Goal: Task Accomplishment & Management: Use online tool/utility

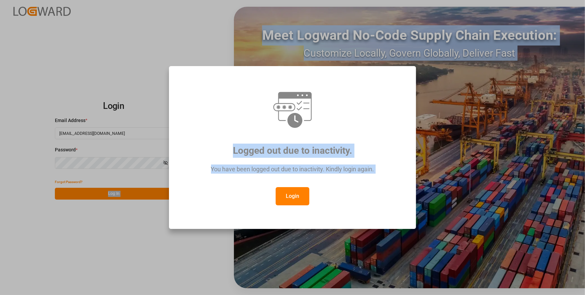
click at [0, 253] on html "Login Email Address * [EMAIL_ADDRESS][DOMAIN_NAME] Password * Show password For…" at bounding box center [292, 147] width 585 height 295
click at [394, 141] on div "Logged out due to inactivity." at bounding box center [293, 144] width 222 height 28
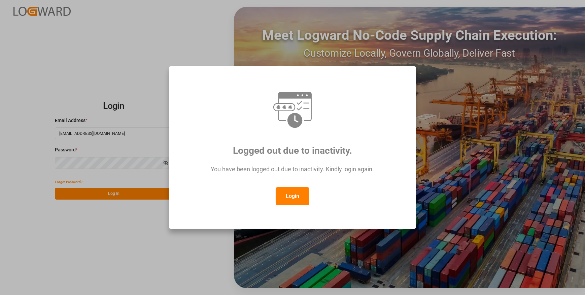
click at [293, 191] on button "Login" at bounding box center [293, 196] width 34 height 18
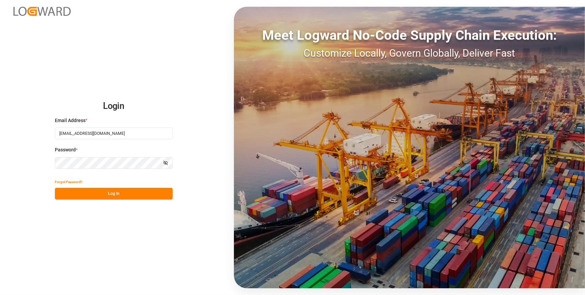
click at [129, 195] on button "Log In" at bounding box center [114, 194] width 118 height 12
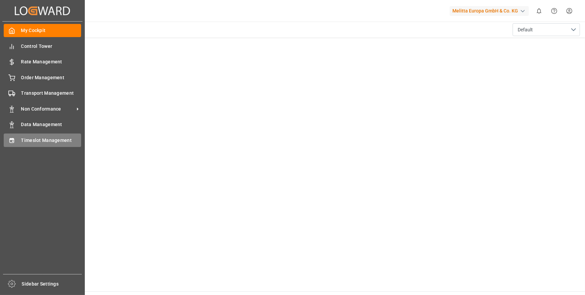
click at [39, 145] on div "Timeslot Management Timeslot Management" at bounding box center [42, 139] width 77 height 13
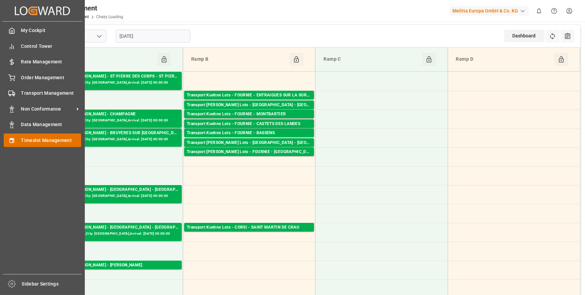
click at [44, 138] on span "Timeslot Management" at bounding box center [51, 140] width 60 height 7
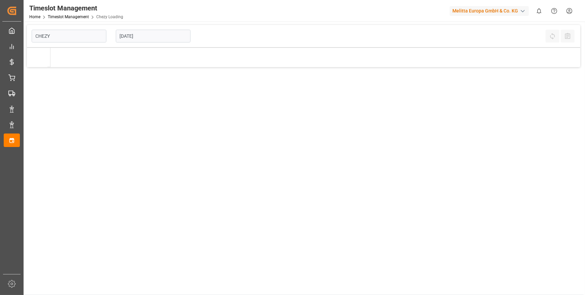
type input "Chezy Loading"
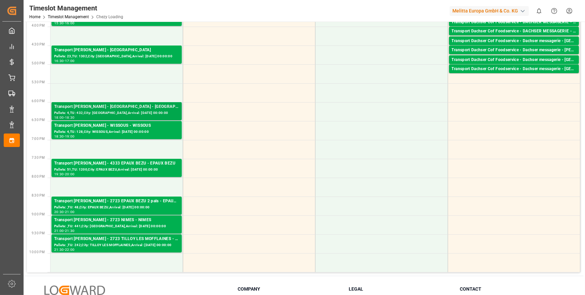
scroll to position [398, 0]
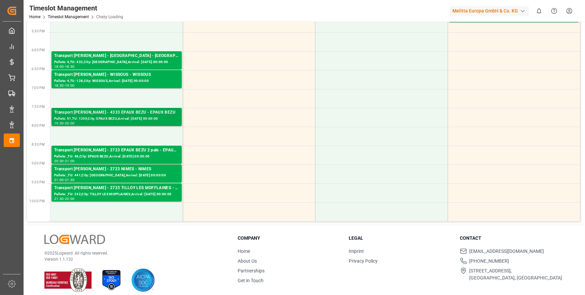
click at [107, 116] on div "Pallets: 51,TU: 1200,City: EPAUX BEZU,Arrival: [DATE] 00:00:00" at bounding box center [116, 119] width 125 height 6
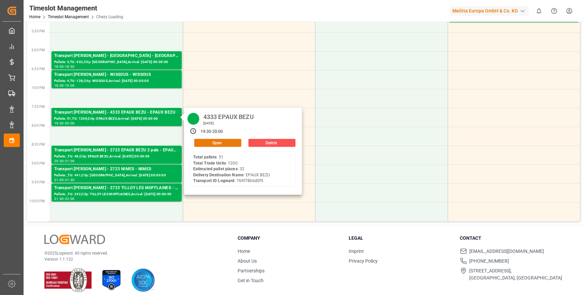
click at [223, 140] on button "Open" at bounding box center [217, 143] width 47 height 8
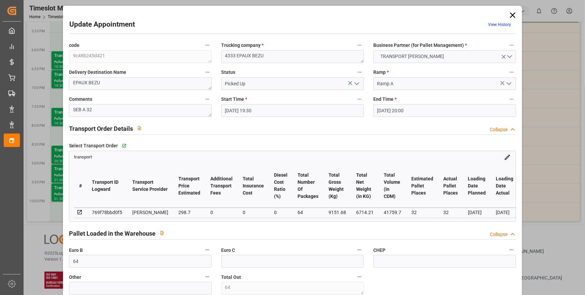
type input "[DATE] 19:30"
type input "[DATE] 20:00"
type input "[DATE] 14:04"
type input "[DATE] 11:36"
type input "[DATE]"
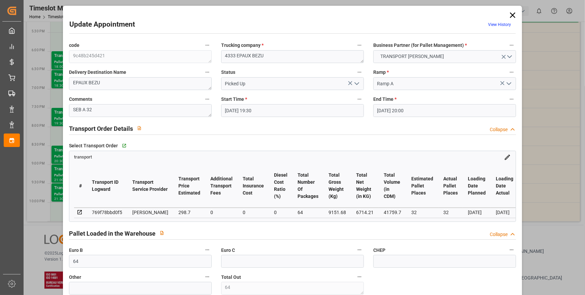
type input "[DATE]"
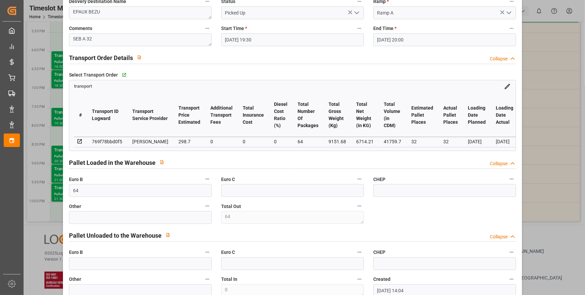
scroll to position [0, 0]
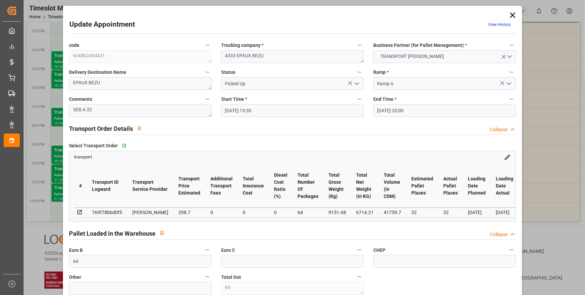
click at [511, 16] on icon at bounding box center [512, 14] width 9 height 9
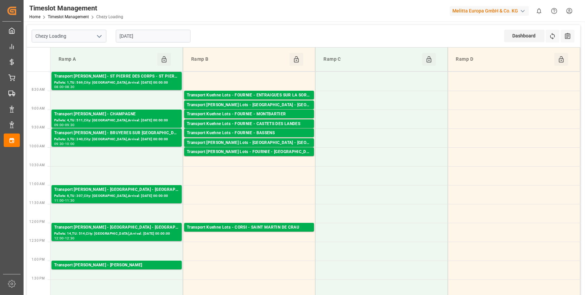
click at [150, 36] on input "[DATE]" at bounding box center [153, 36] width 75 height 13
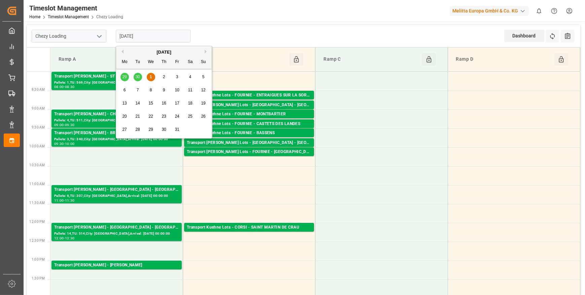
click at [163, 77] on span "2" at bounding box center [164, 76] width 2 height 5
type input "[DATE]"
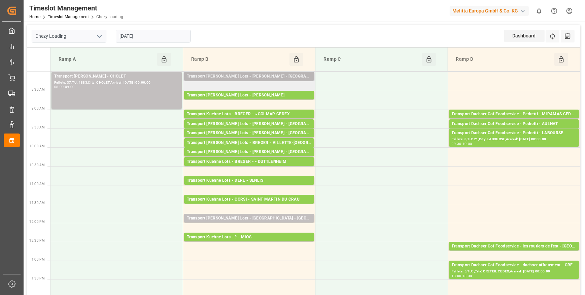
click at [296, 74] on div "Transport [PERSON_NAME] Lots - [PERSON_NAME] - [GEOGRAPHIC_DATA][PERSON_NAME]" at bounding box center [249, 76] width 125 height 7
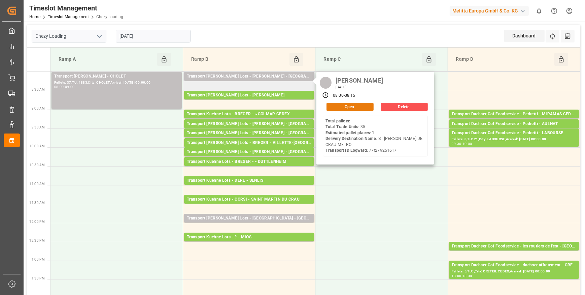
click at [360, 103] on button "Open" at bounding box center [350, 107] width 47 height 8
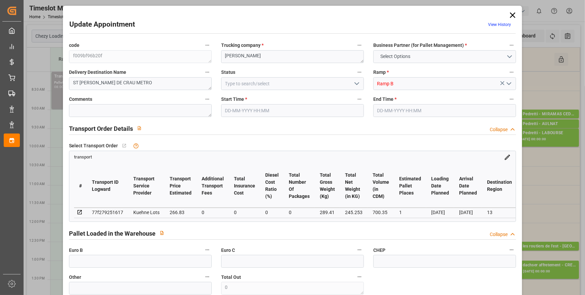
type input "1"
type input "266.83"
type input "0"
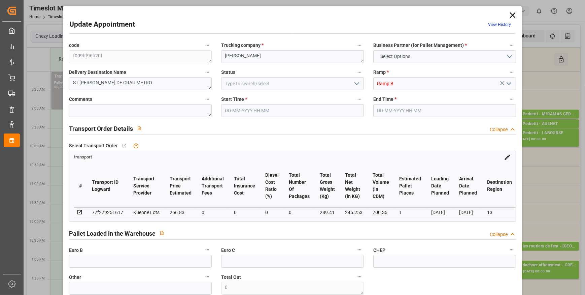
type input "266.83"
type input "0"
type input "245.253"
type input "312.41"
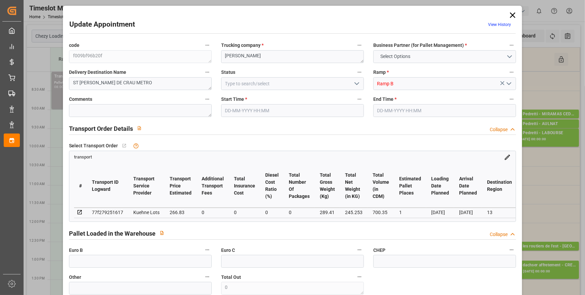
type input "700.35"
type input "13"
type input "0"
type input "35"
type input "1"
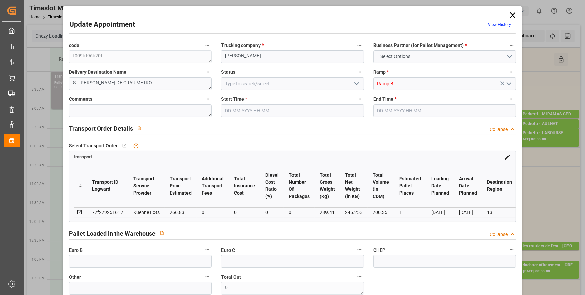
type input "101"
type input "289.41"
type input "0"
type input "4710.8598"
type input "0"
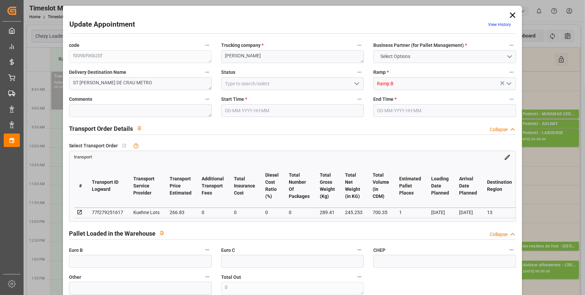
type input "0"
type input "21"
type input "35"
type input "[DATE] 08:00"
type input "[DATE] 08:15"
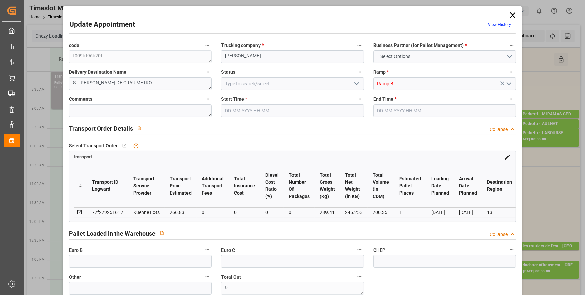
type input "[DATE] 13:03"
type input "[DATE] 11:27"
type input "[DATE]"
click at [357, 84] on icon "open menu" at bounding box center [357, 84] width 8 height 8
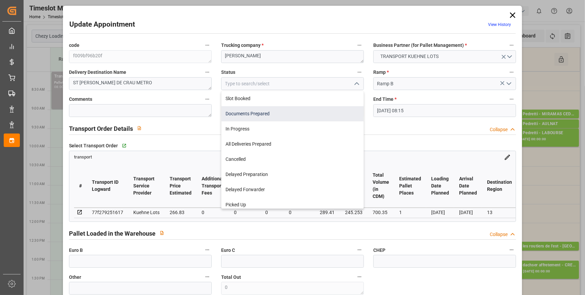
click at [260, 116] on div "Documents Prepared" at bounding box center [293, 113] width 142 height 15
type input "Documents Prepared"
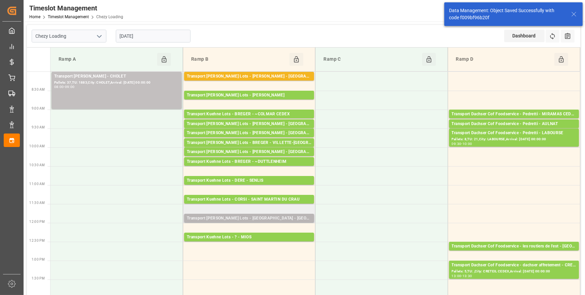
click at [265, 215] on div "Transport [PERSON_NAME] Lots - [GEOGRAPHIC_DATA] - [GEOGRAPHIC_DATA]" at bounding box center [249, 218] width 125 height 7
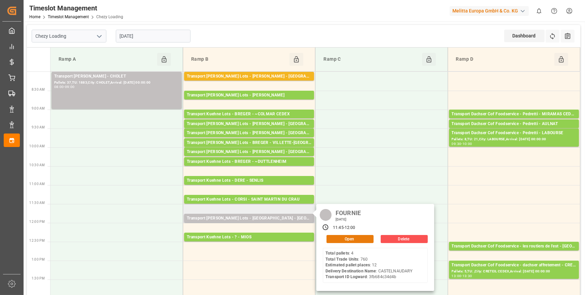
click at [343, 237] on button "Open" at bounding box center [350, 239] width 47 height 8
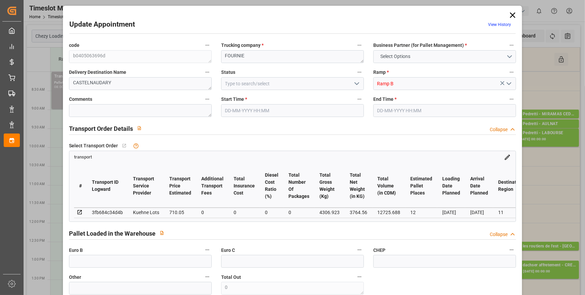
type input "12"
type input "710.05"
type input "0"
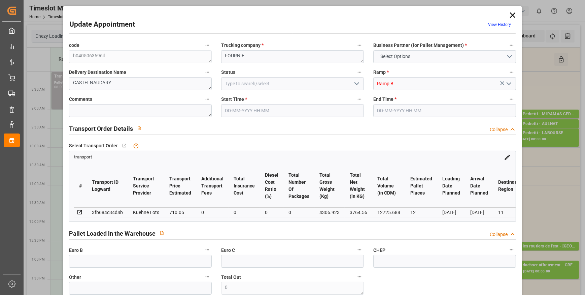
type input "710.05"
type input "0"
type input "3764.56"
type input "5126.472"
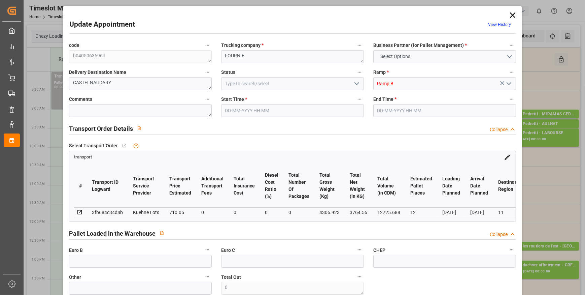
type input "12725.688"
type input "11"
type input "4"
type input "760"
type input "31"
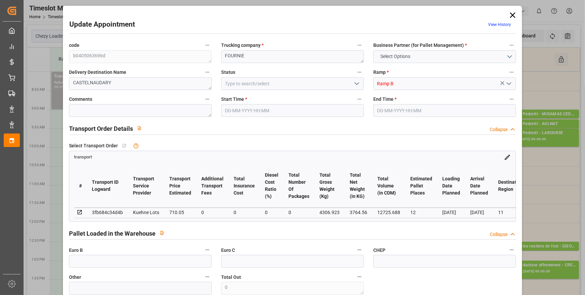
type input "101"
type input "4306.923"
type input "0"
type input "4710.8598"
type input "0"
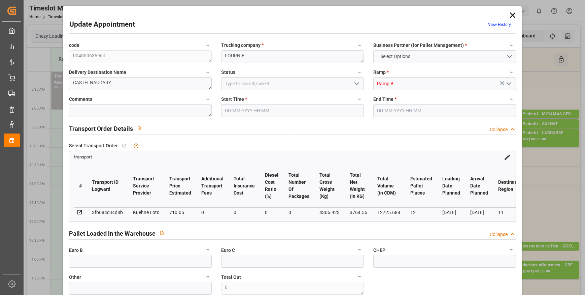
type input "0"
type input "21"
type input "35"
type input "[DATE] 11:45"
type input "[DATE] 12:00"
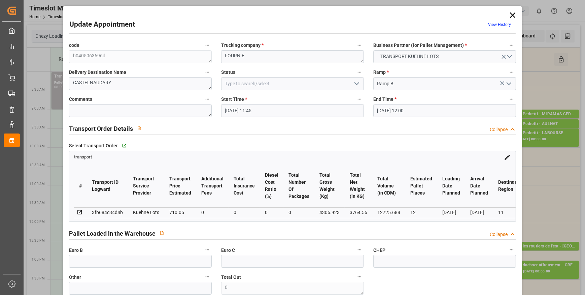
type input "[DATE] 13:22"
type input "[DATE] 11:28"
type input "[DATE]"
click at [513, 17] on icon at bounding box center [512, 14] width 5 height 5
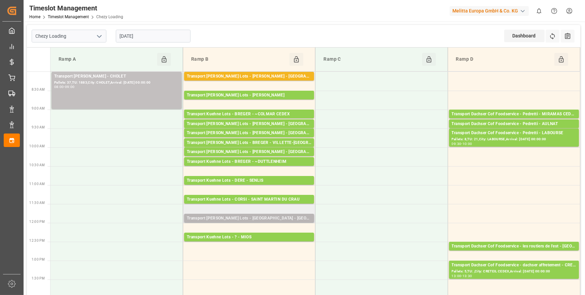
click at [290, 219] on div "Transport [PERSON_NAME] Lots - [GEOGRAPHIC_DATA] - [GEOGRAPHIC_DATA]" at bounding box center [249, 218] width 125 height 7
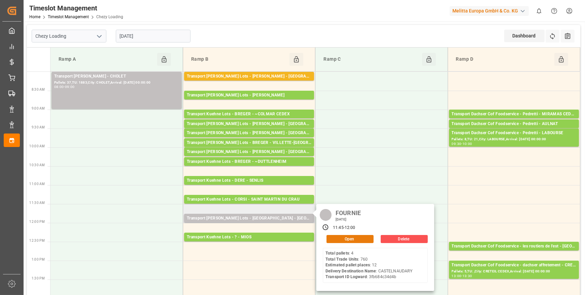
click at [354, 236] on button "Open" at bounding box center [350, 239] width 47 height 8
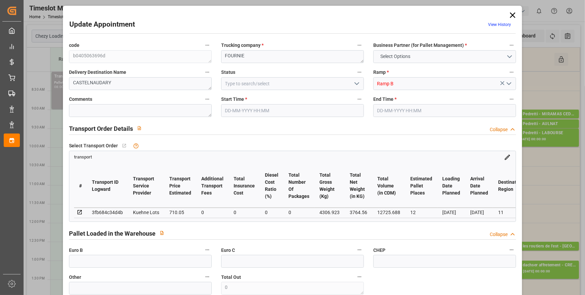
type input "12"
type input "710.05"
type input "0"
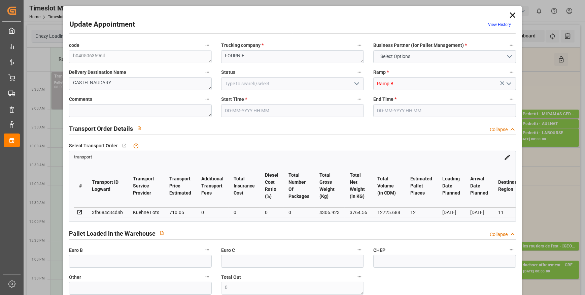
type input "710.05"
type input "0"
type input "3764.56"
type input "5126.472"
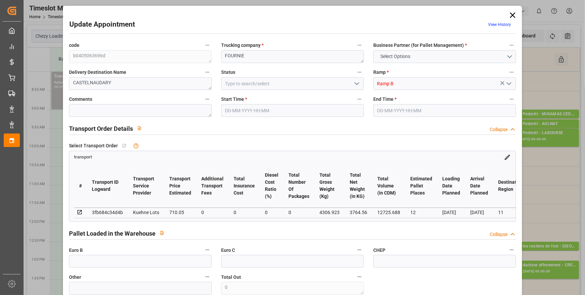
type input "12725.688"
type input "11"
type input "4"
type input "760"
type input "31"
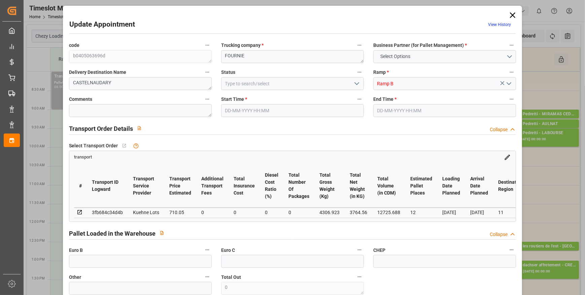
type input "101"
type input "4306.923"
type input "0"
type input "4710.8598"
type input "0"
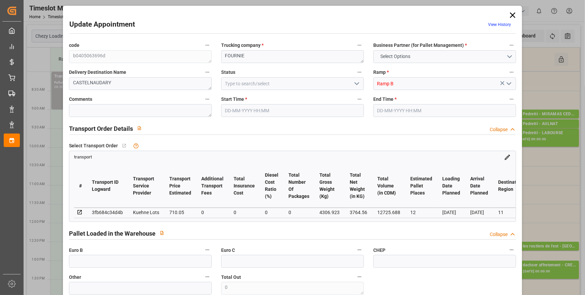
type input "0"
type input "21"
type input "35"
type input "[DATE] 11:45"
type input "[DATE] 12:00"
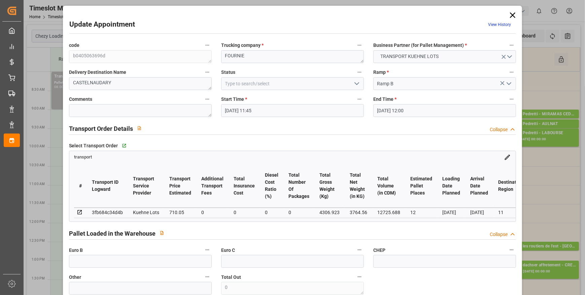
type input "[DATE] 13:22"
type input "[DATE] 11:28"
type input "[DATE]"
click at [357, 84] on polyline "open menu" at bounding box center [357, 84] width 4 height 2
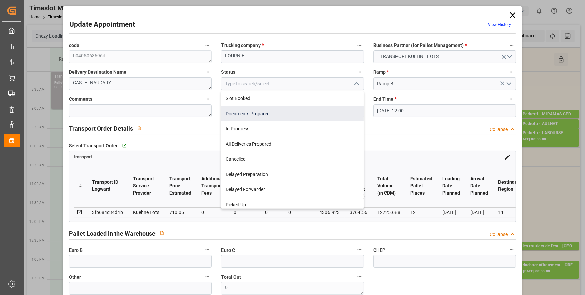
click at [248, 115] on div "Documents Prepared" at bounding box center [293, 113] width 142 height 15
type input "Documents Prepared"
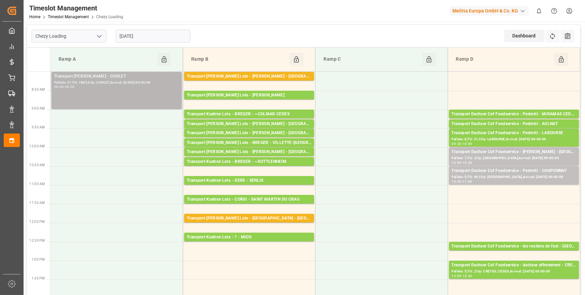
click at [128, 79] on div "Transport [PERSON_NAME] - CHOLET" at bounding box center [116, 76] width 125 height 7
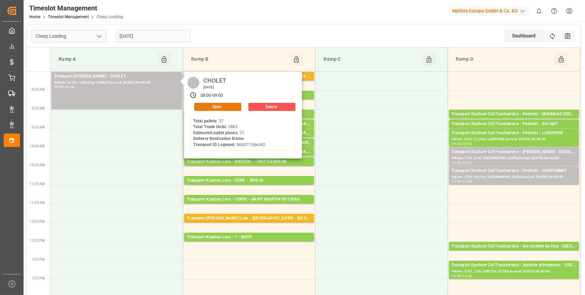
click at [217, 106] on button "Open" at bounding box center [217, 107] width 47 height 8
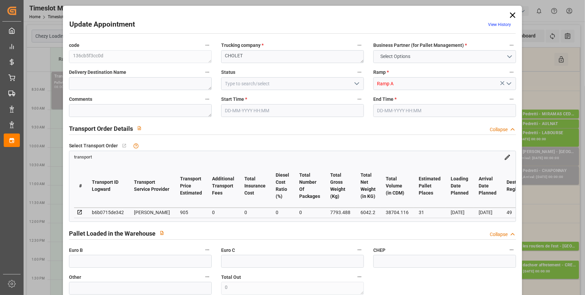
type input "31"
type input "905"
type input "0"
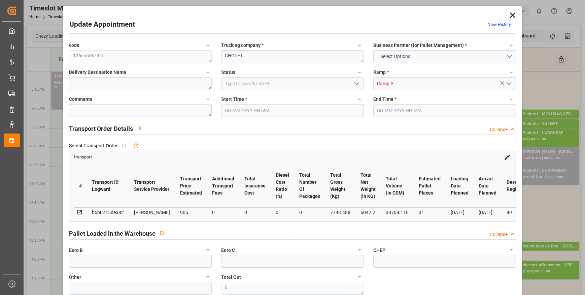
type input "874.411"
type input "-30.589"
type input "0"
type input "6042.2"
type input "9595.864"
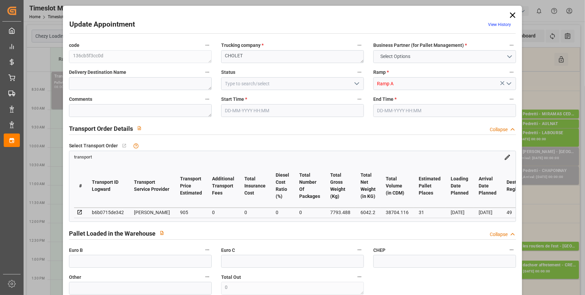
type input "38704.116"
type input "49"
type input "37"
type input "1883"
type input "63"
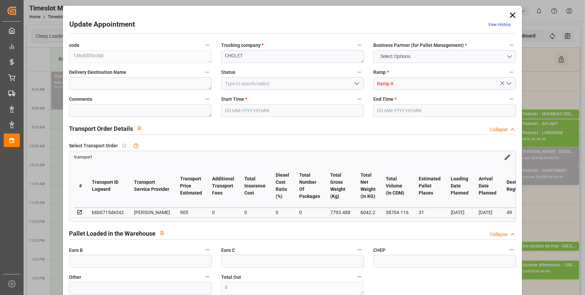
type input "101"
type input "7793.488"
type input "0"
type input "4710.8598"
type input "0"
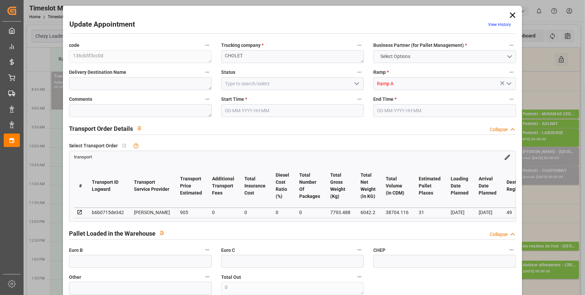
type input "0"
type input "21"
type input "35"
type input "[DATE] 08:00"
type input "[DATE] 09:00"
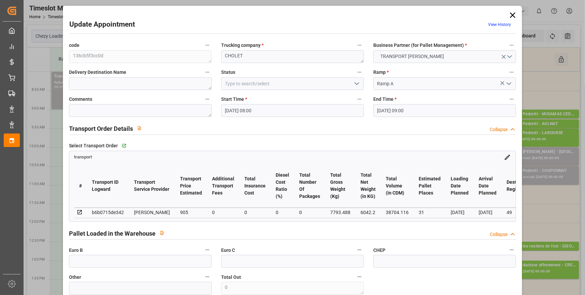
type input "[DATE] 12:50"
type input "[DATE] 12:20"
type input "[DATE]"
click at [514, 15] on icon at bounding box center [512, 14] width 9 height 9
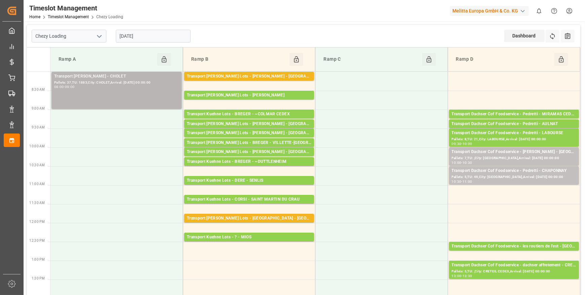
click at [118, 80] on div "Pallets: 37,TU: 1883,City: CHOLET,Arrival: [DATE] 00:00:00" at bounding box center [116, 83] width 125 height 6
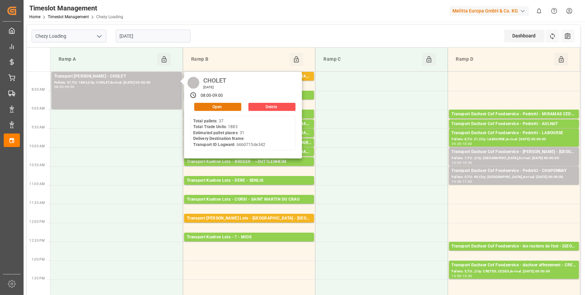
click at [219, 104] on button "Open" at bounding box center [217, 107] width 47 height 8
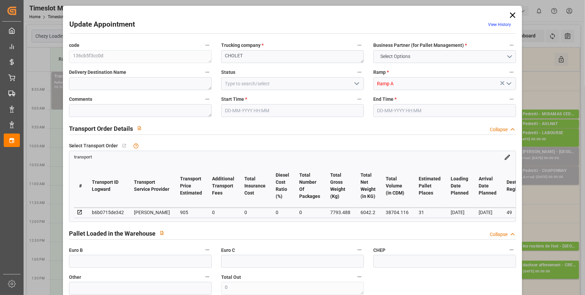
type input "31"
type input "905"
type input "0"
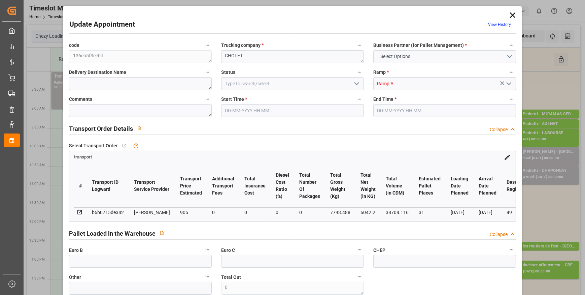
type input "874.411"
type input "-30.589"
type input "0"
type input "6042.2"
type input "9595.864"
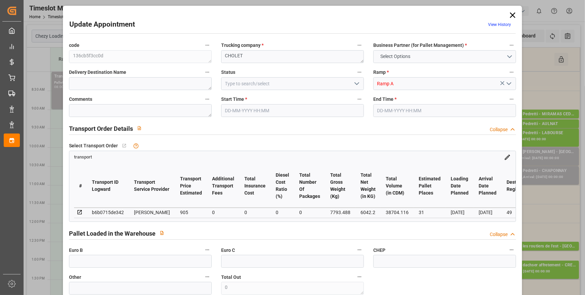
type input "38704.116"
type input "49"
type input "37"
type input "1883"
type input "63"
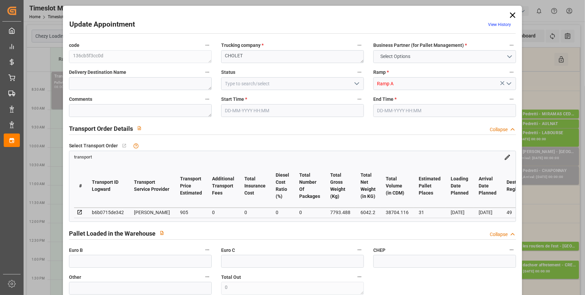
type input "101"
type input "7793.488"
type input "0"
type input "4710.8598"
type input "0"
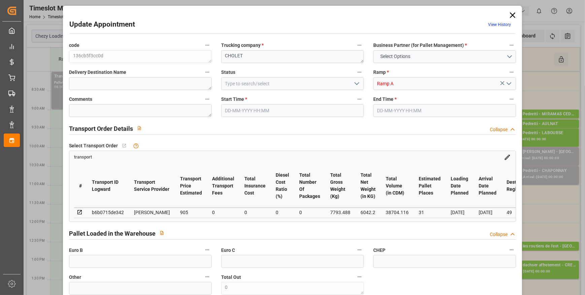
type input "0"
type input "21"
type input "35"
type input "[DATE] 08:00"
type input "[DATE] 09:00"
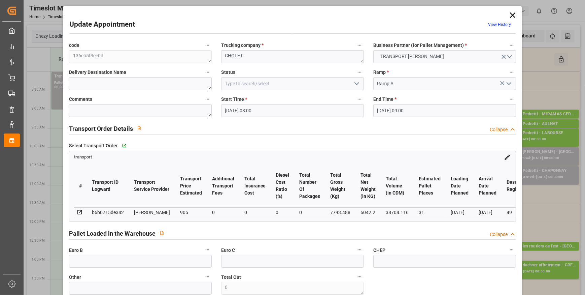
type input "[DATE] 12:50"
type input "[DATE] 12:20"
type input "[DATE]"
click at [357, 83] on polyline "open menu" at bounding box center [357, 84] width 4 height 2
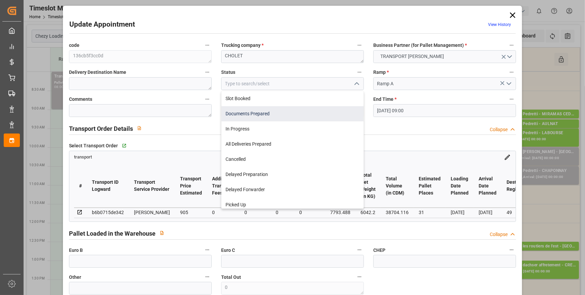
click at [259, 112] on div "Documents Prepared" at bounding box center [293, 113] width 142 height 15
type input "Documents Prepared"
